Goal: Navigation & Orientation: Find specific page/section

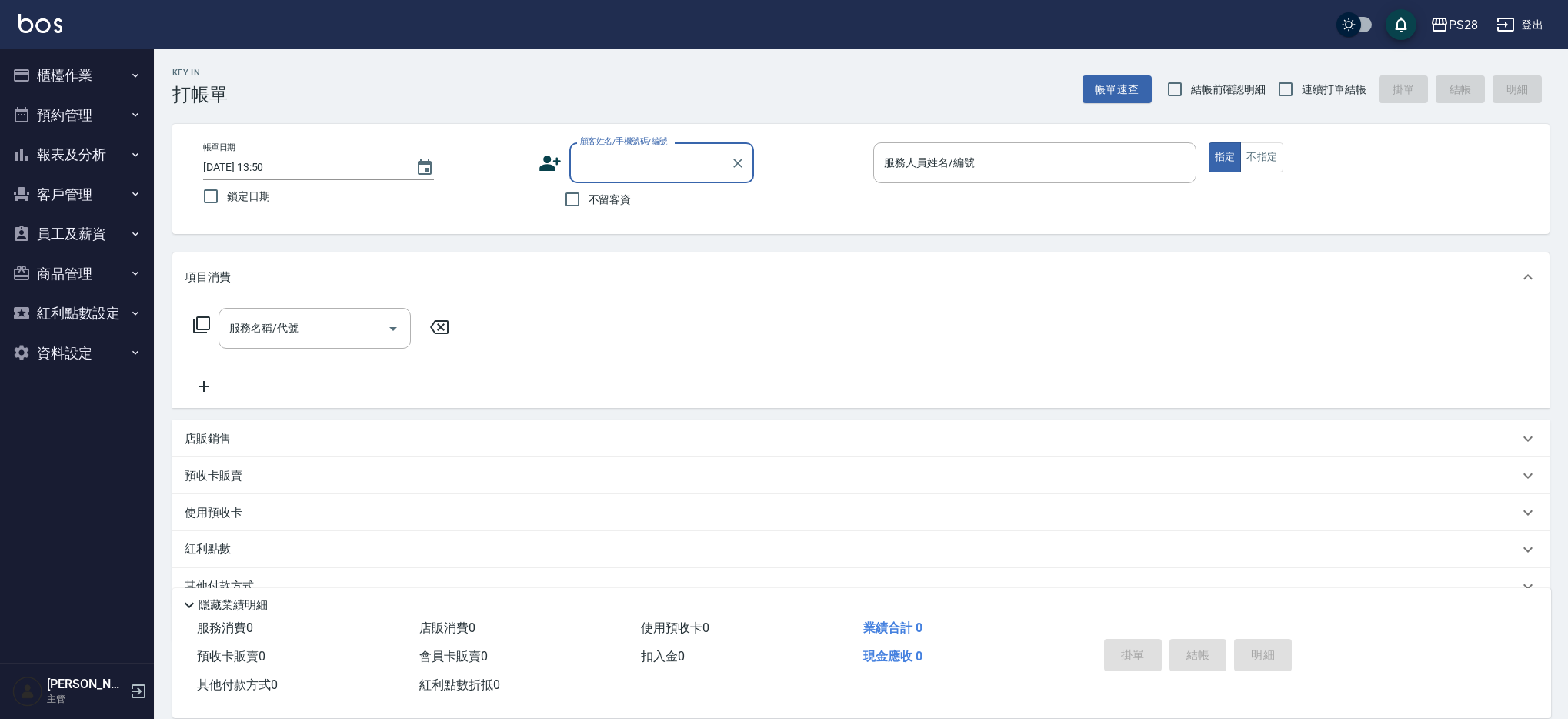
drag, startPoint x: 101, startPoint y: 56, endPoint x: 99, endPoint y: 66, distance: 10.2
click at [100, 57] on button "櫃檯作業" at bounding box center [77, 75] width 142 height 40
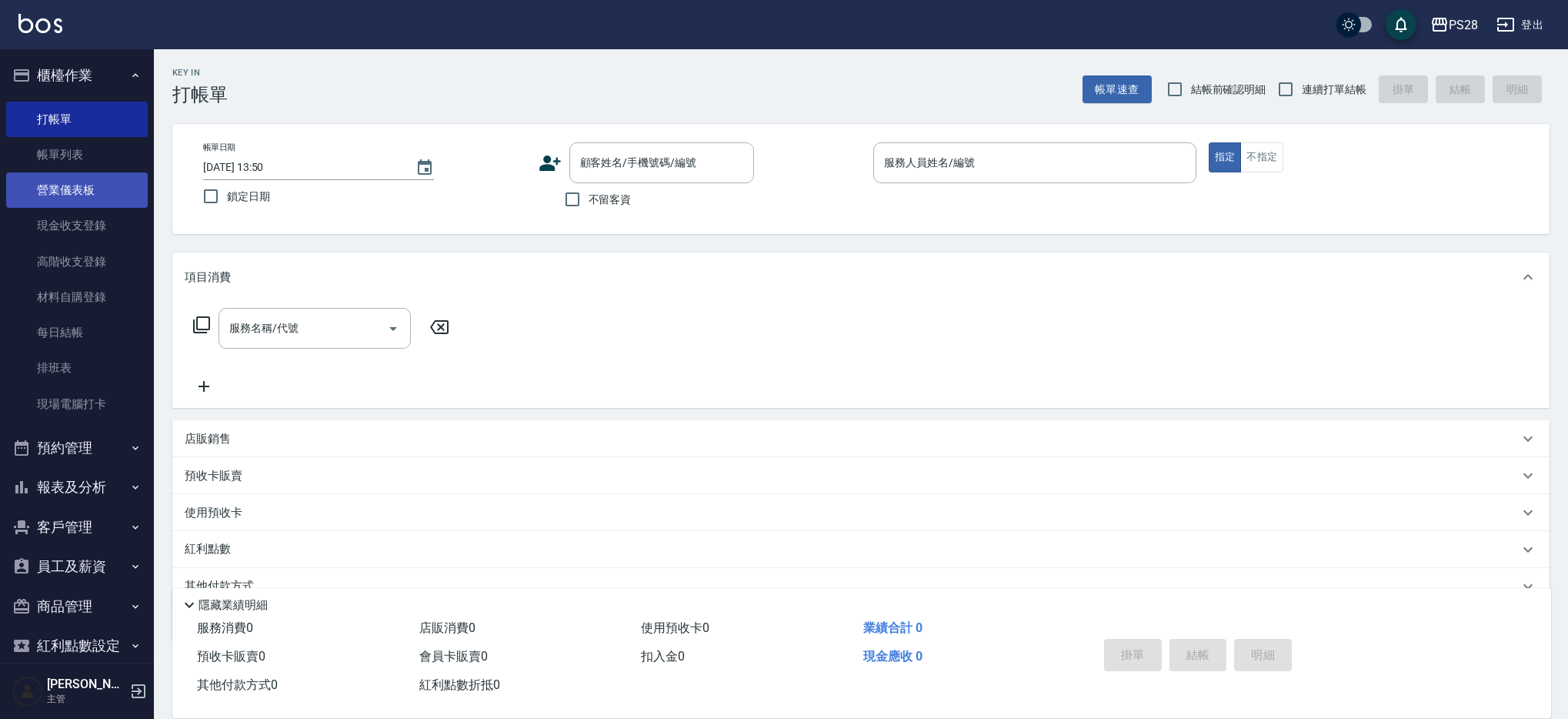
click at [105, 190] on link "營業儀表板" at bounding box center [77, 189] width 142 height 35
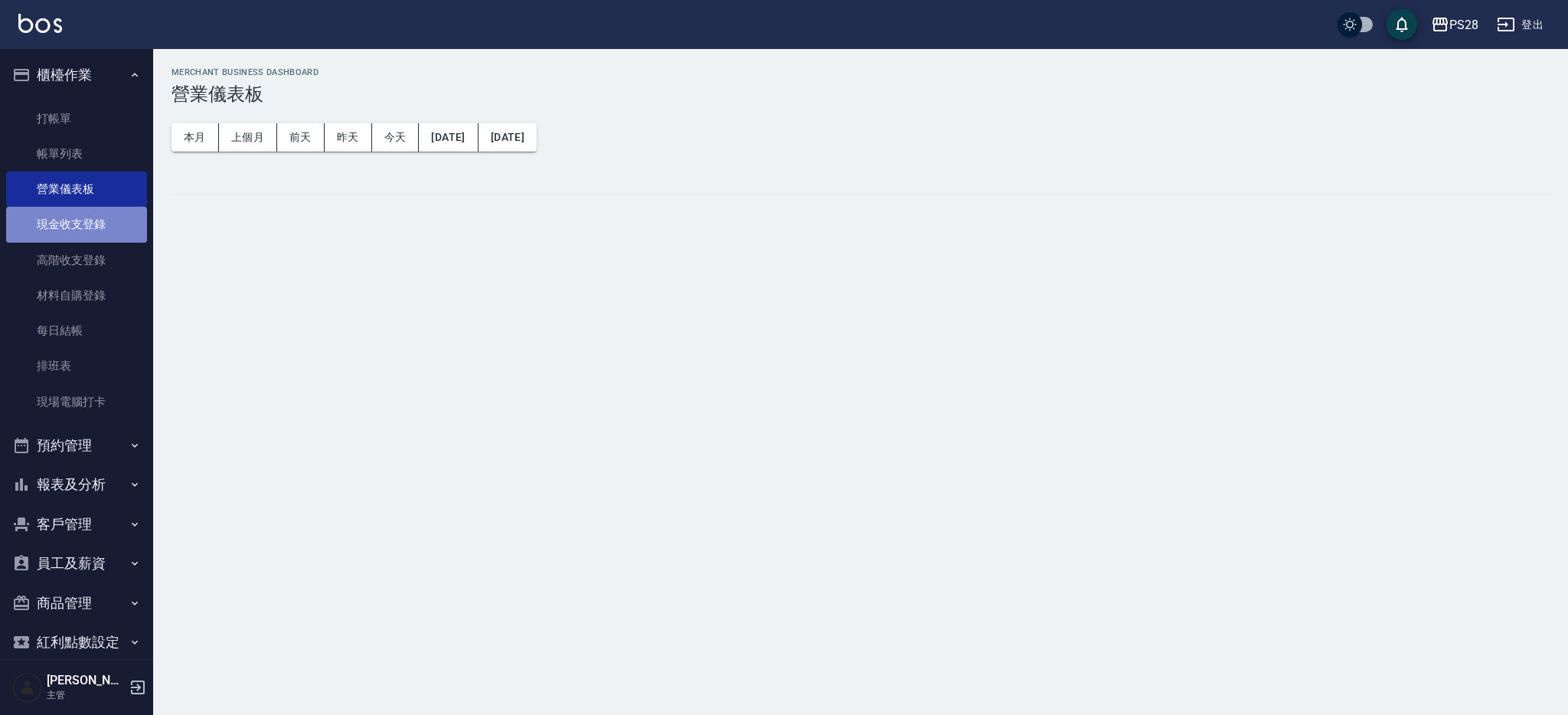
click at [106, 223] on link "現金收支登錄" at bounding box center [77, 224] width 141 height 35
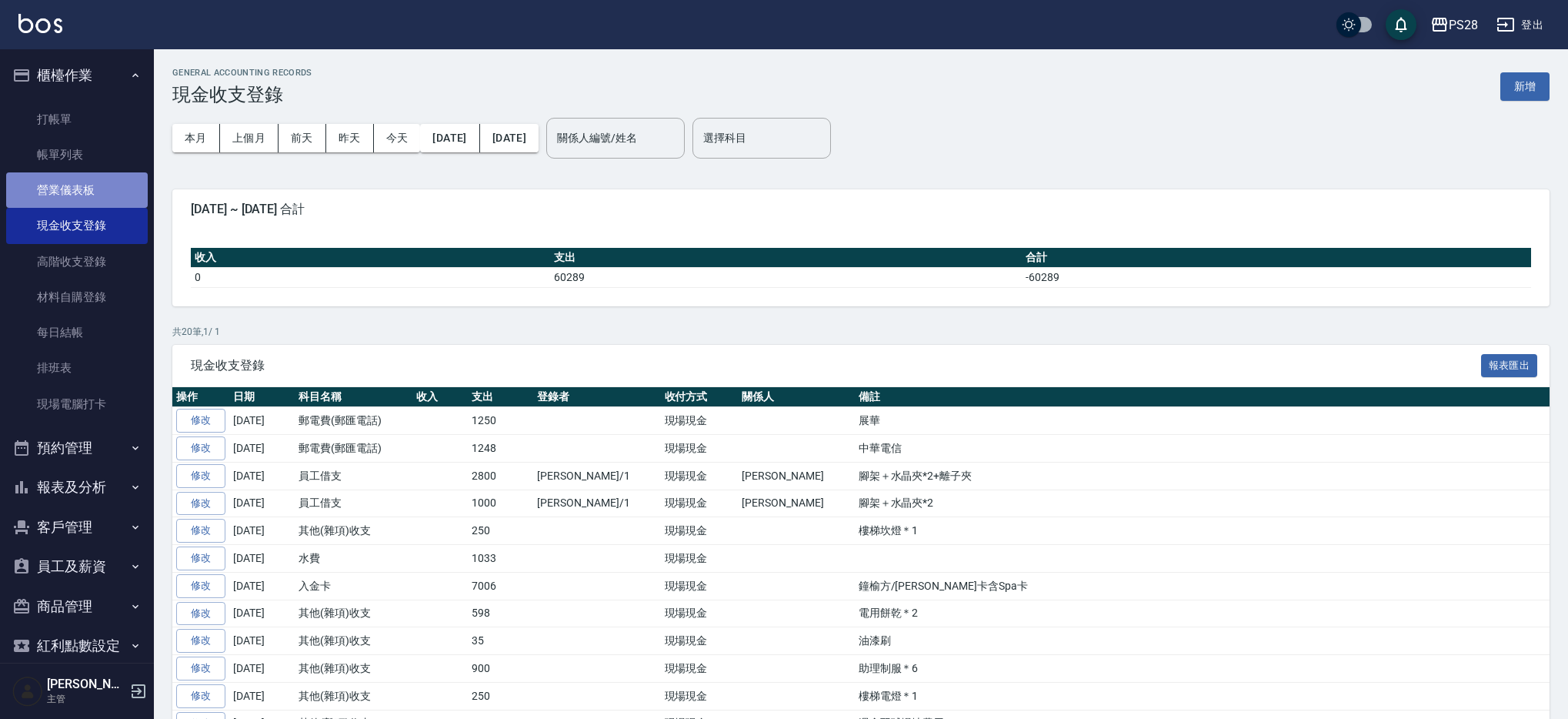
click at [104, 188] on link "營業儀表板" at bounding box center [77, 189] width 142 height 35
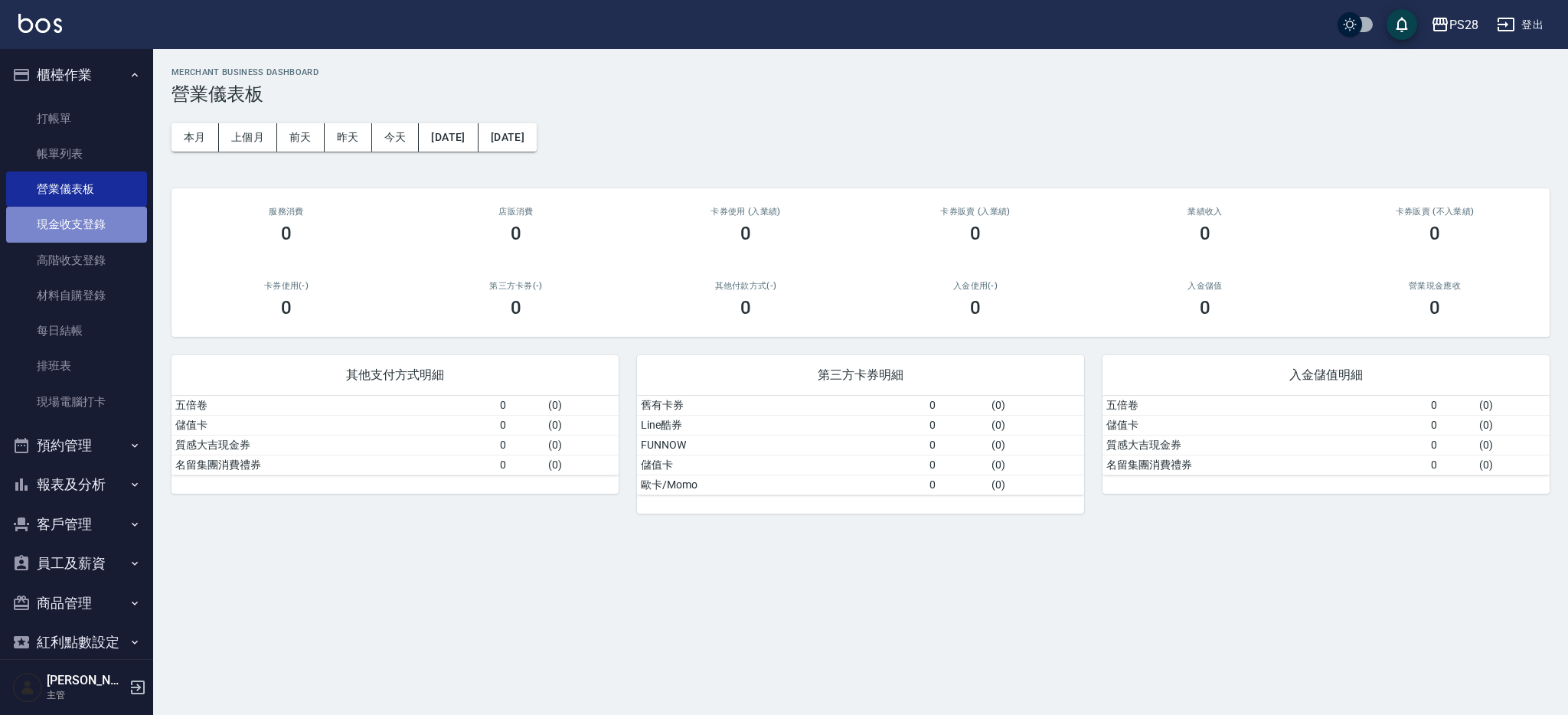
click at [104, 219] on link "現金收支登錄" at bounding box center [77, 224] width 141 height 35
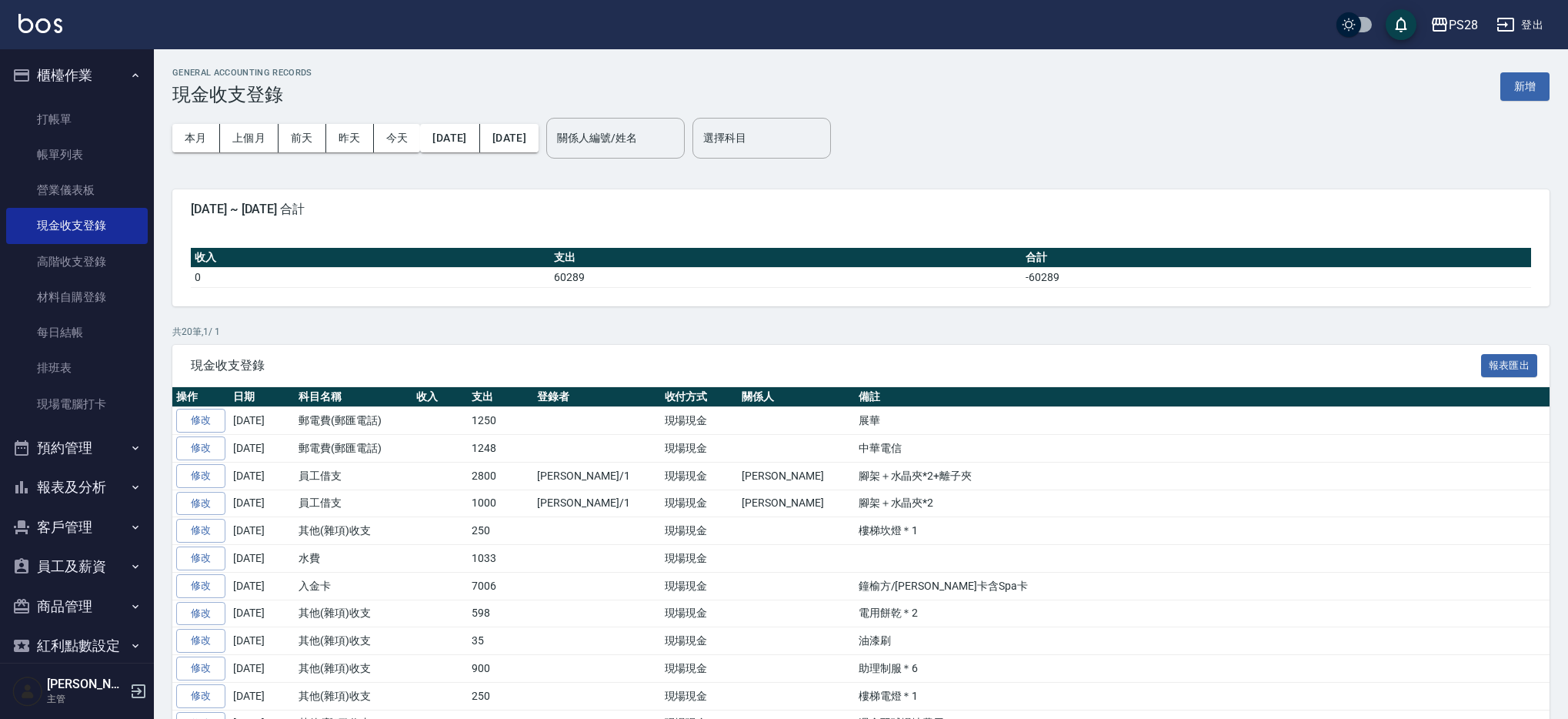
click at [44, 34] on link at bounding box center [41, 25] width 44 height 23
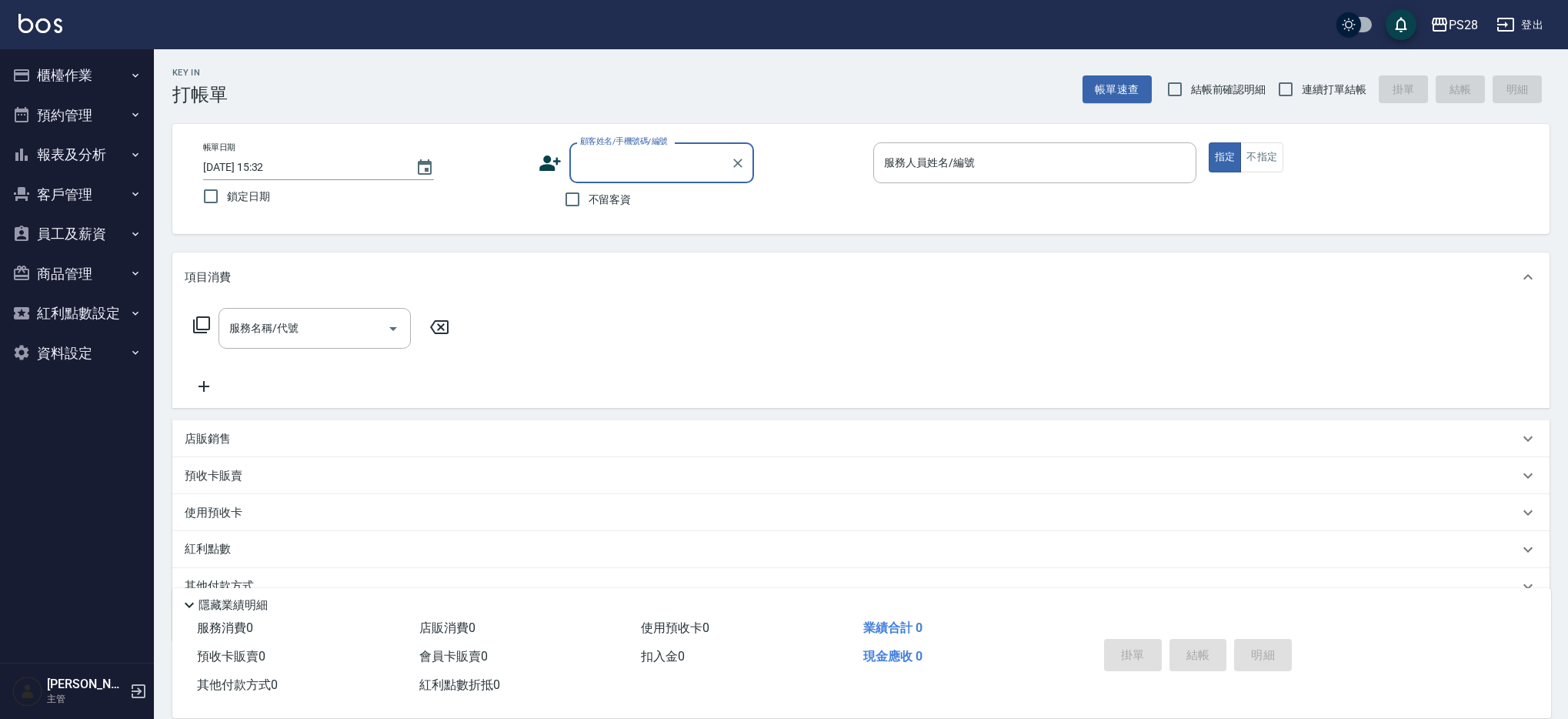
click at [72, 73] on button "櫃檯作業" at bounding box center [77, 75] width 142 height 40
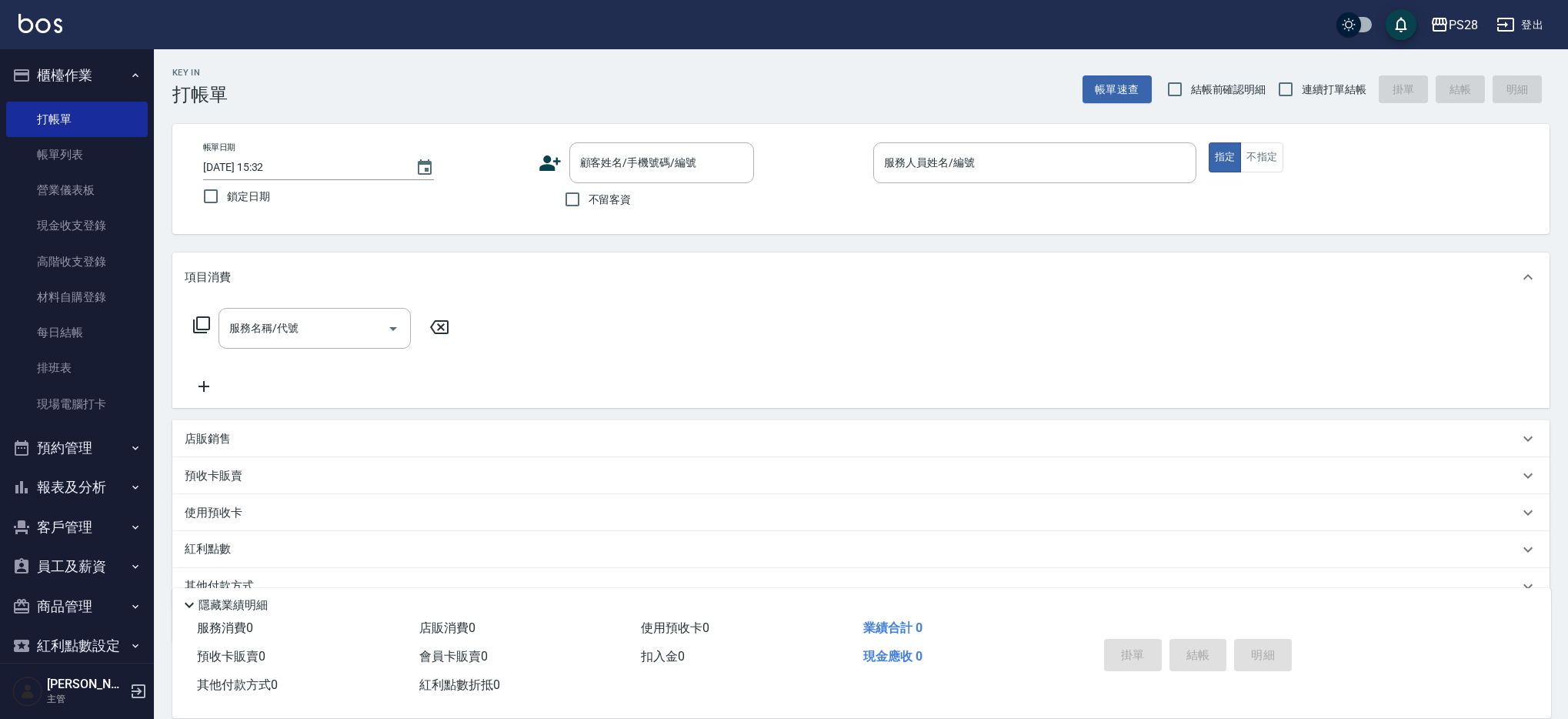
click at [51, 498] on button "報表及分析" at bounding box center [77, 487] width 142 height 40
